Goal: Transaction & Acquisition: Purchase product/service

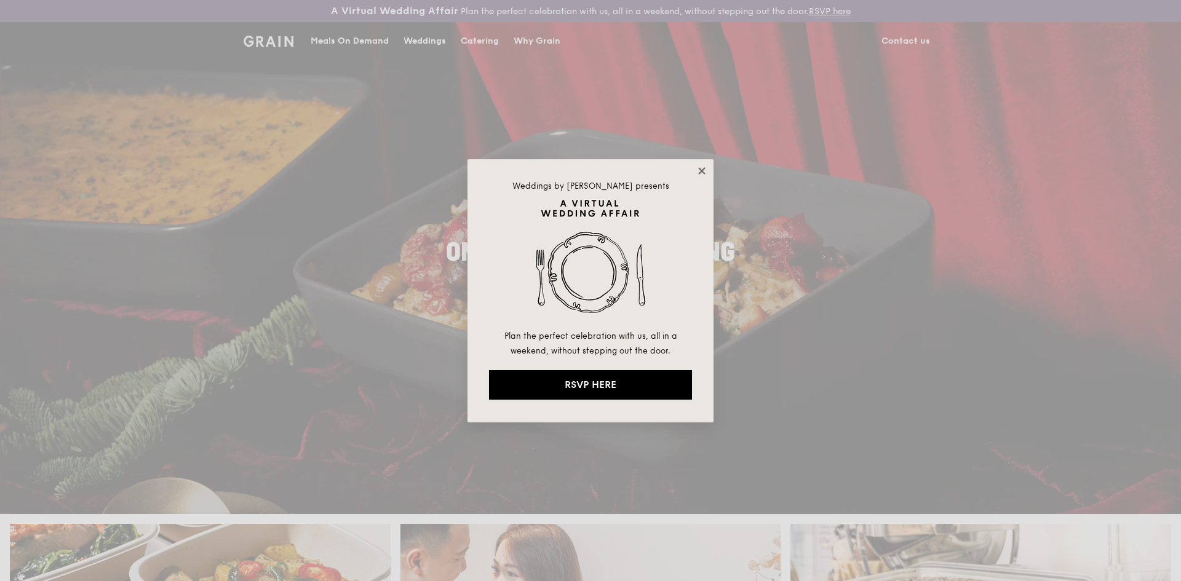
click at [586, 176] on icon at bounding box center [701, 171] width 11 height 11
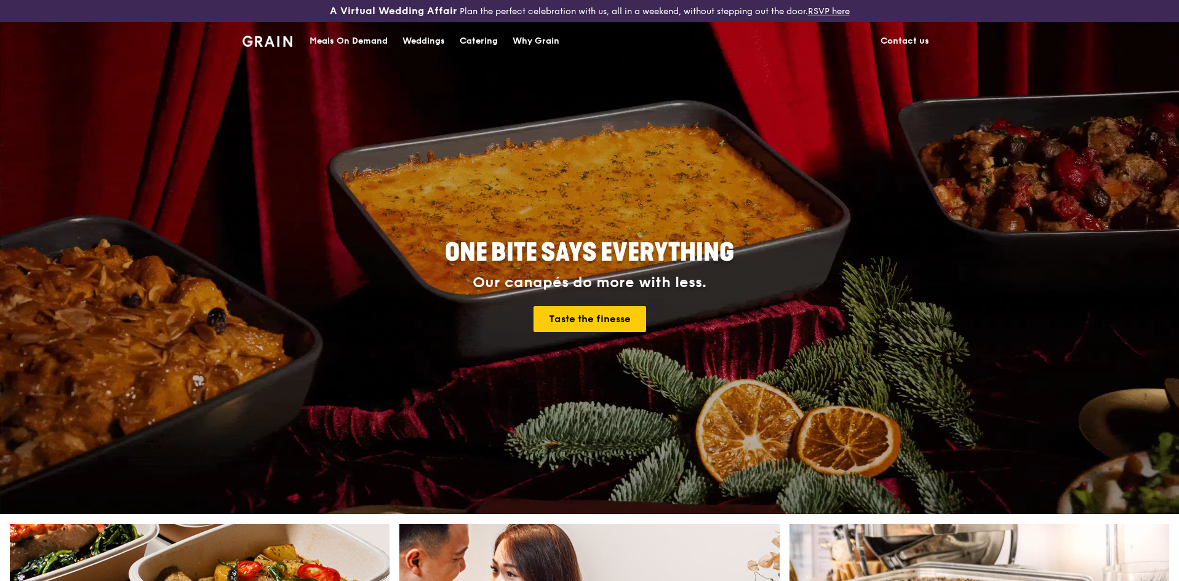
click at [491, 44] on div "Catering" at bounding box center [479, 41] width 38 height 37
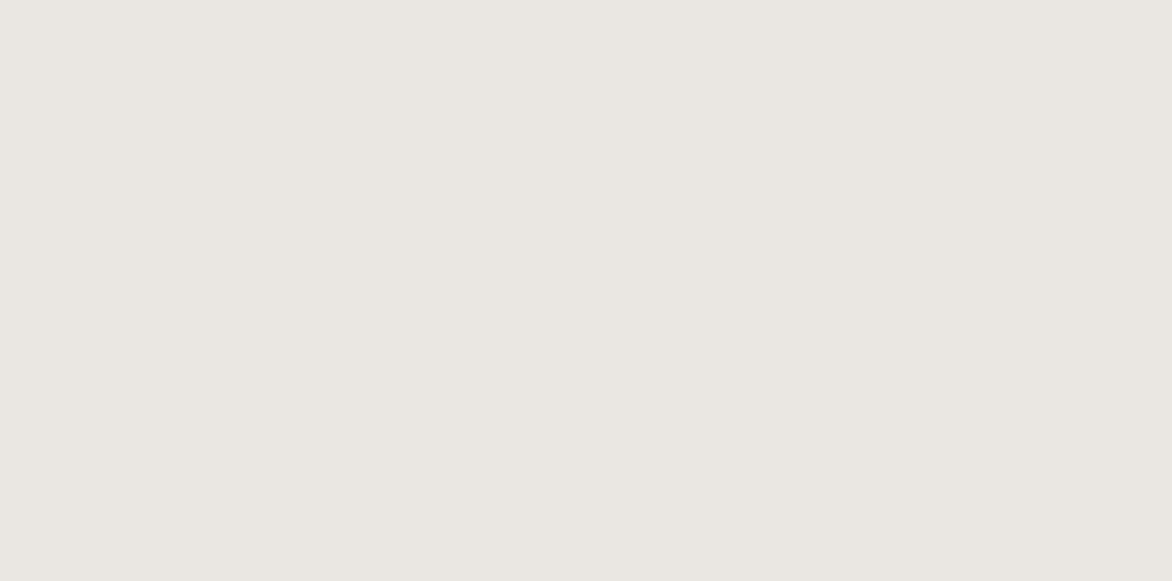
select select
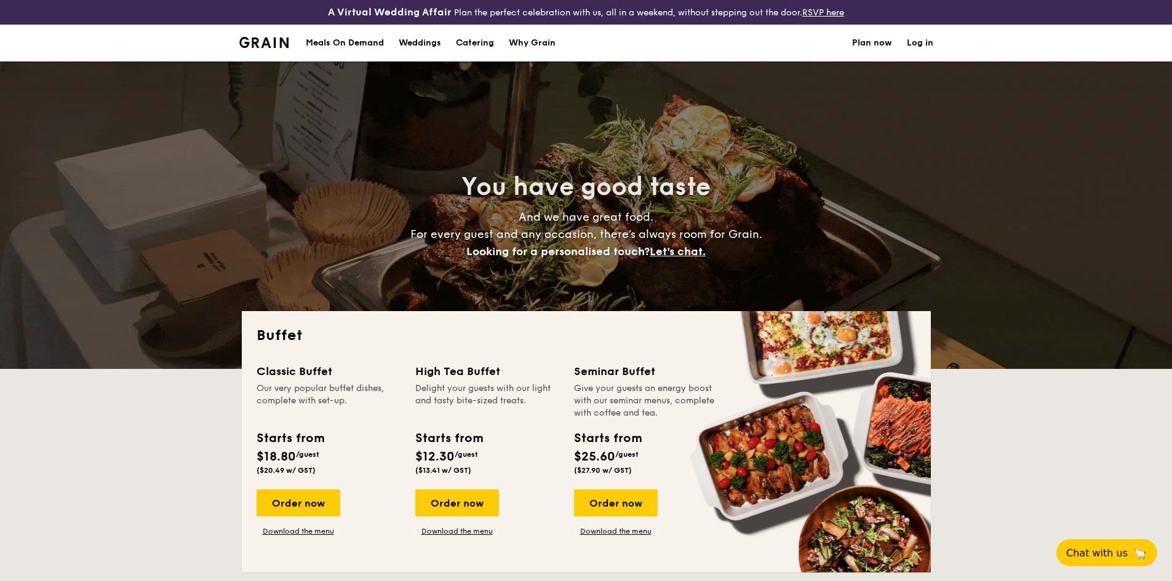
click at [360, 47] on div "Meals On Demand" at bounding box center [345, 43] width 78 height 37
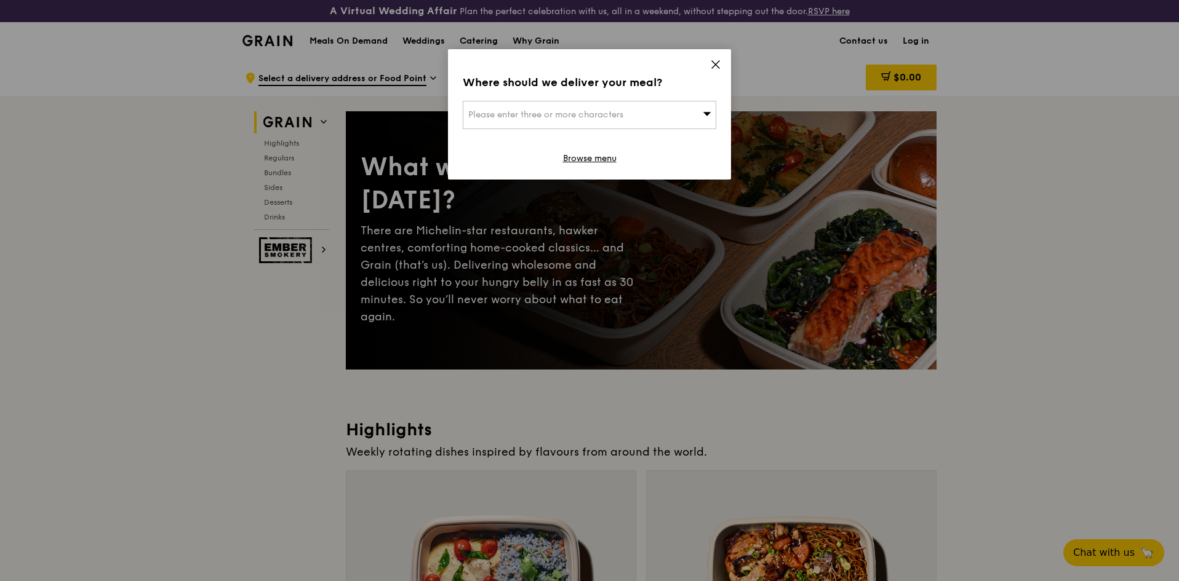
click at [710, 63] on icon at bounding box center [715, 64] width 11 height 11
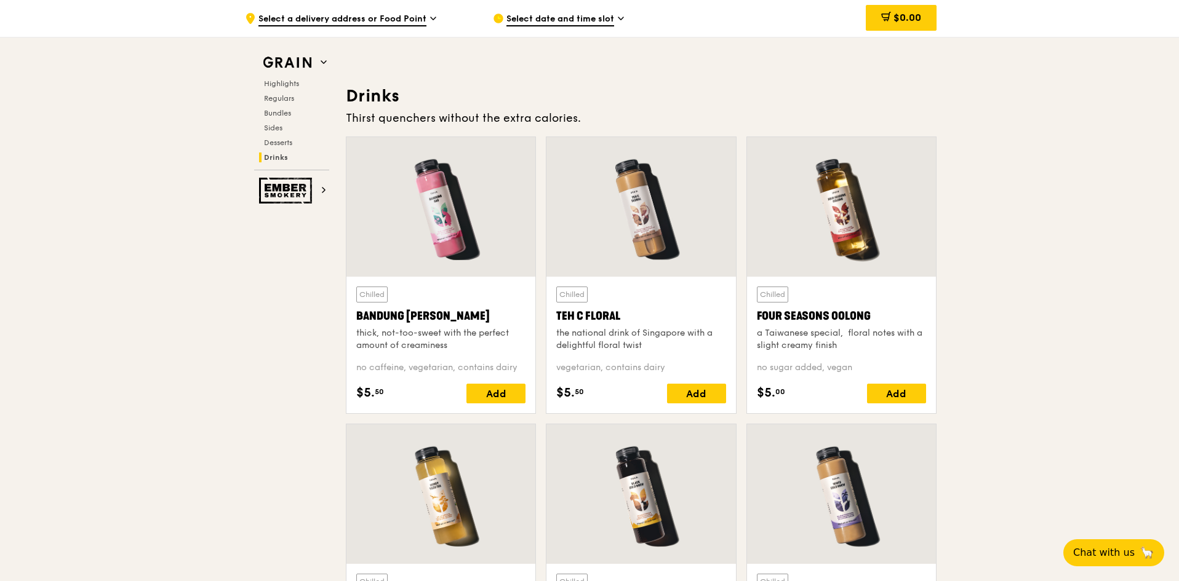
scroll to position [4028, 0]
